Goal: Task Accomplishment & Management: Use online tool/utility

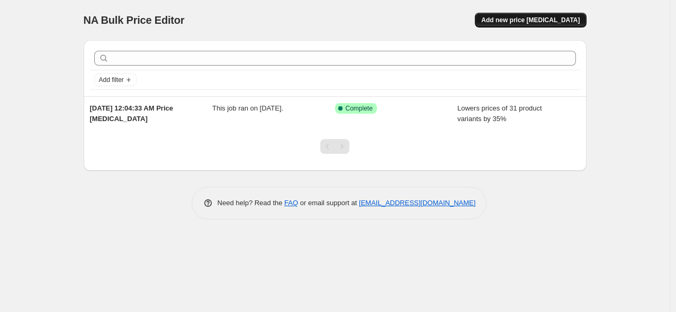
click at [523, 23] on span "Add new price [MEDICAL_DATA]" at bounding box center [530, 20] width 98 height 8
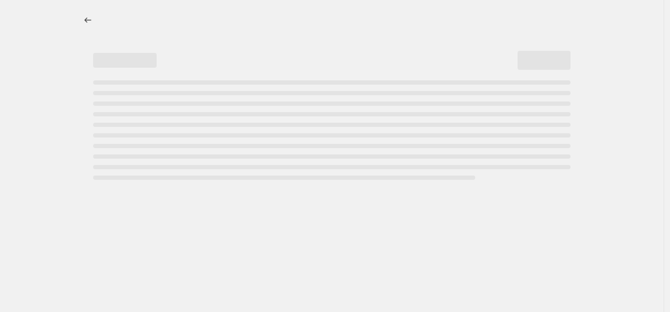
select select "percentage"
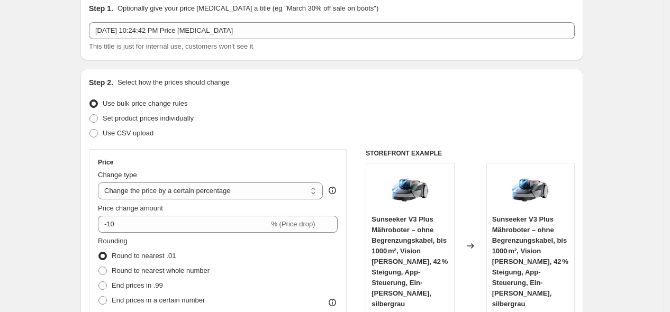
scroll to position [59, 0]
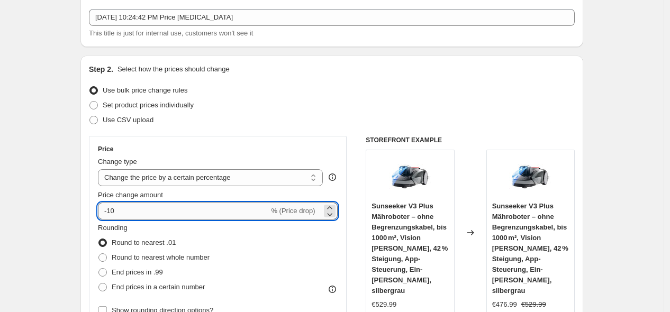
click at [146, 210] on input "-10" at bounding box center [183, 211] width 171 height 17
type input "-1"
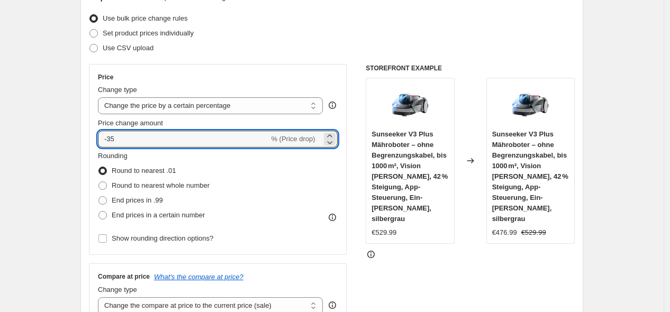
scroll to position [235, 0]
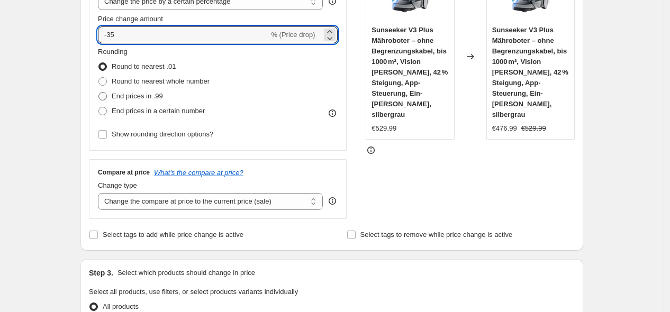
type input "-35"
click at [131, 100] on span "End prices in .99" at bounding box center [137, 96] width 51 height 8
click at [99, 93] on input "End prices in .99" at bounding box center [98, 92] width 1 height 1
radio input "true"
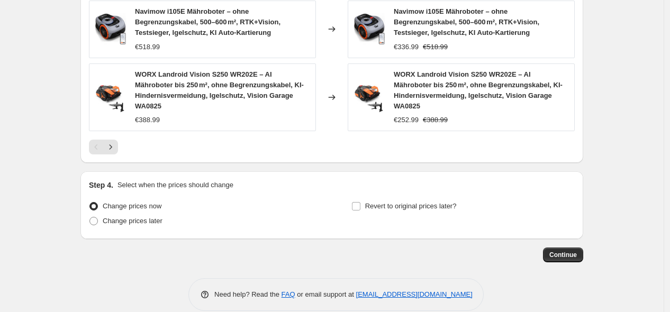
scroll to position [848, 0]
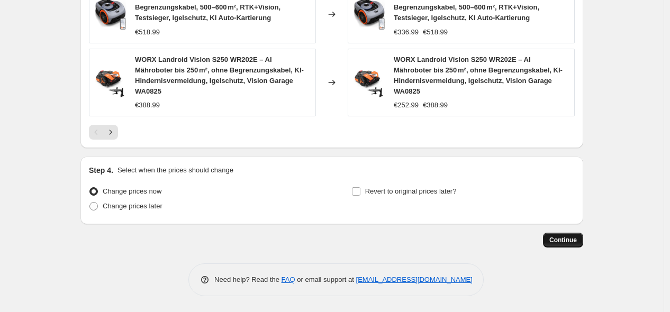
click at [560, 238] on span "Continue" at bounding box center [563, 240] width 28 height 8
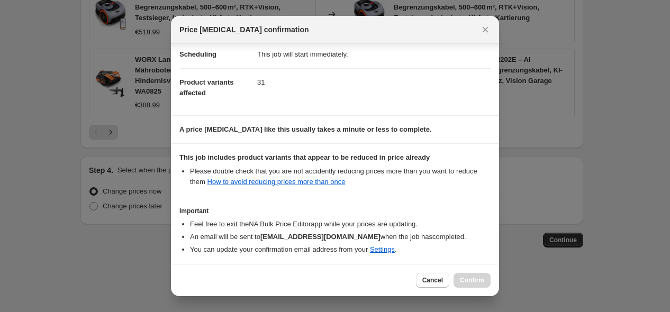
scroll to position [133, 0]
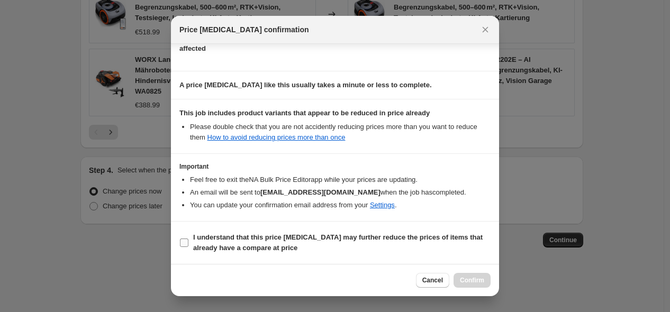
click at [202, 236] on b "I understand that this price [MEDICAL_DATA] may further reduce the prices of it…" at bounding box center [338, 242] width 290 height 19
click at [188, 239] on input "I understand that this price [MEDICAL_DATA] may further reduce the prices of it…" at bounding box center [184, 243] width 8 height 8
checkbox input "true"
click at [470, 279] on span "Confirm" at bounding box center [472, 280] width 24 height 8
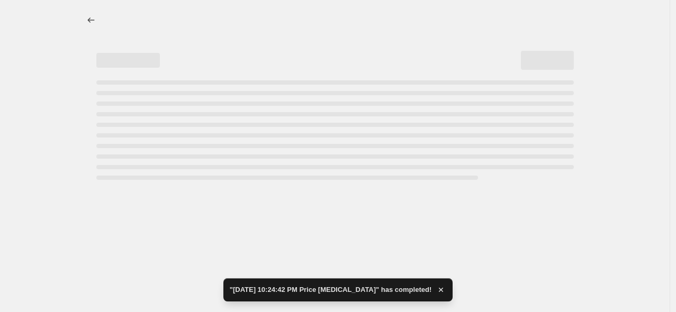
select select "percentage"
